Goal: Information Seeking & Learning: Learn about a topic

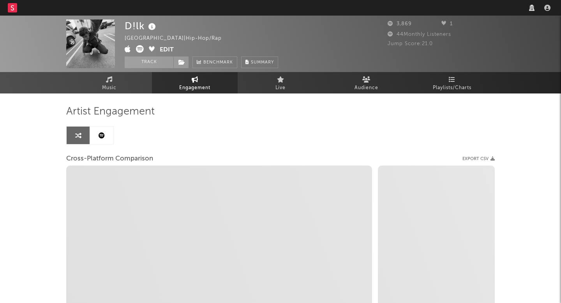
select select "1w"
click at [417, 9] on nav "Dashboard Discovery Assistant Charts Leads" at bounding box center [280, 8] width 561 height 16
click at [419, 8] on nav "Dashboard Discovery Assistant Charts Leads" at bounding box center [280, 8] width 561 height 16
click at [427, 12] on nav "Dashboard Discovery Assistant Charts Leads" at bounding box center [280, 8] width 561 height 16
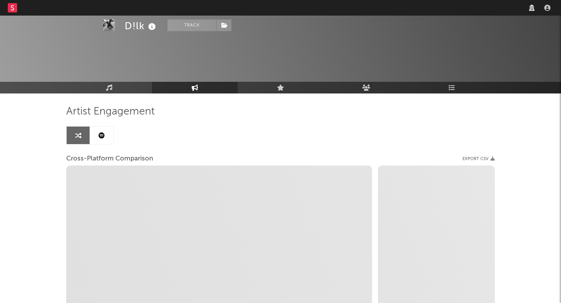
select select "1m"
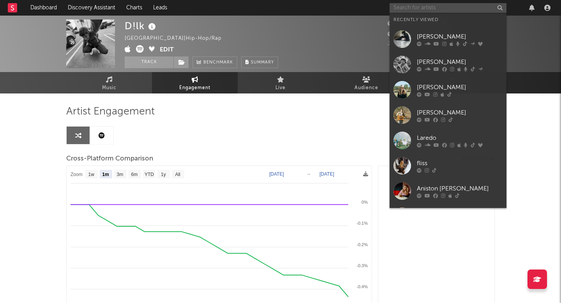
click at [399, 11] on input "text" at bounding box center [447, 8] width 117 height 10
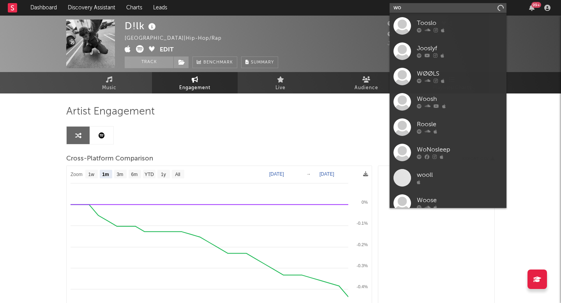
type input "w"
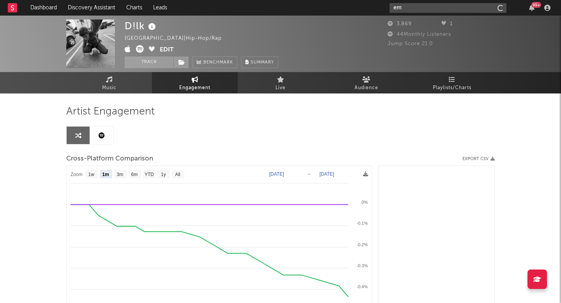
type input "e"
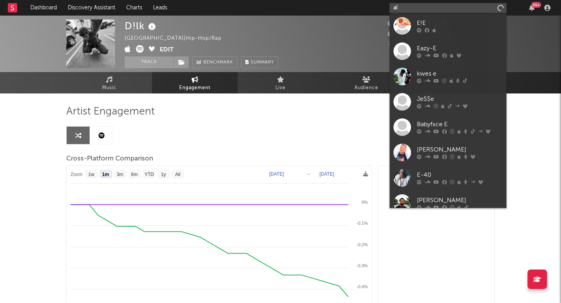
type input "a"
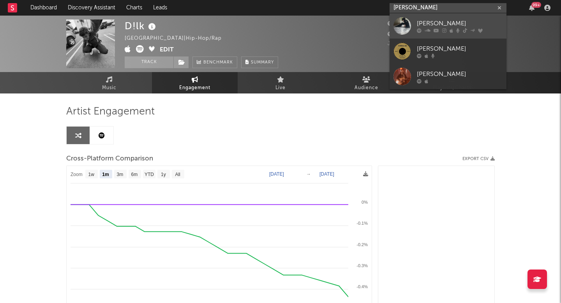
type input "[PERSON_NAME]"
click at [426, 23] on div "[PERSON_NAME]" at bounding box center [460, 23] width 86 height 9
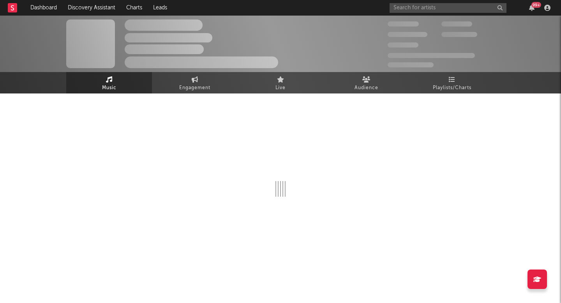
select select "1w"
